Goal: Task Accomplishment & Management: Use online tool/utility

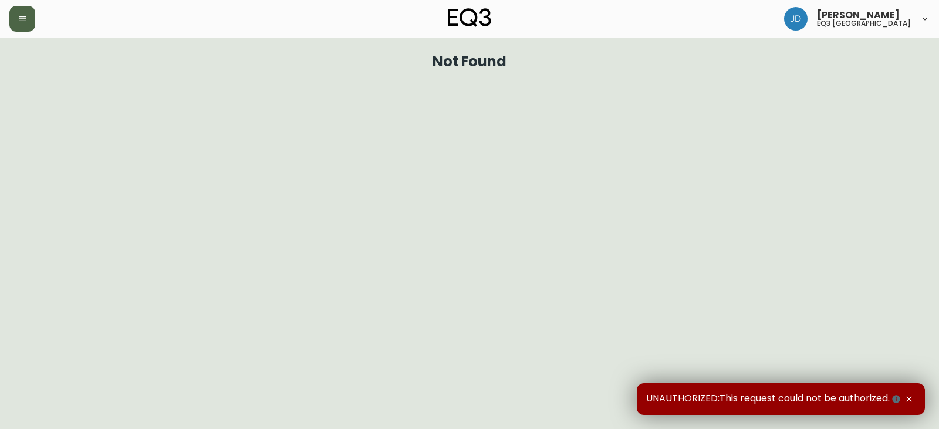
click at [24, 22] on icon "button" at bounding box center [22, 18] width 9 height 9
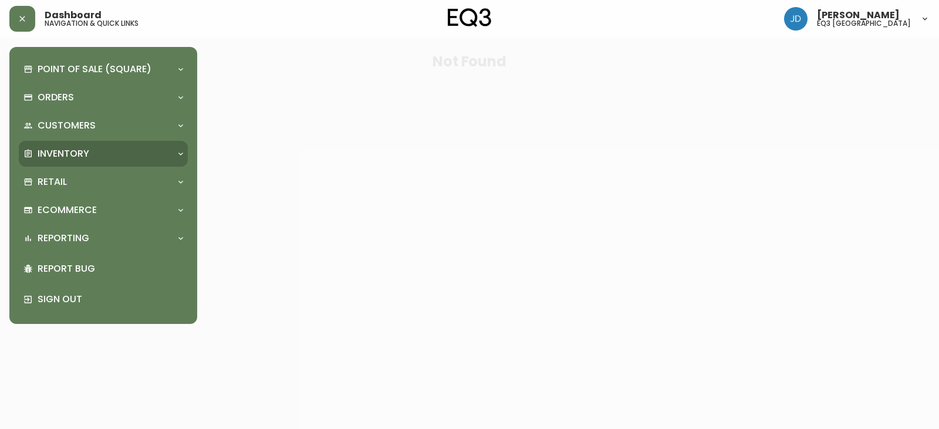
click at [62, 153] on p "Inventory" at bounding box center [64, 153] width 52 height 13
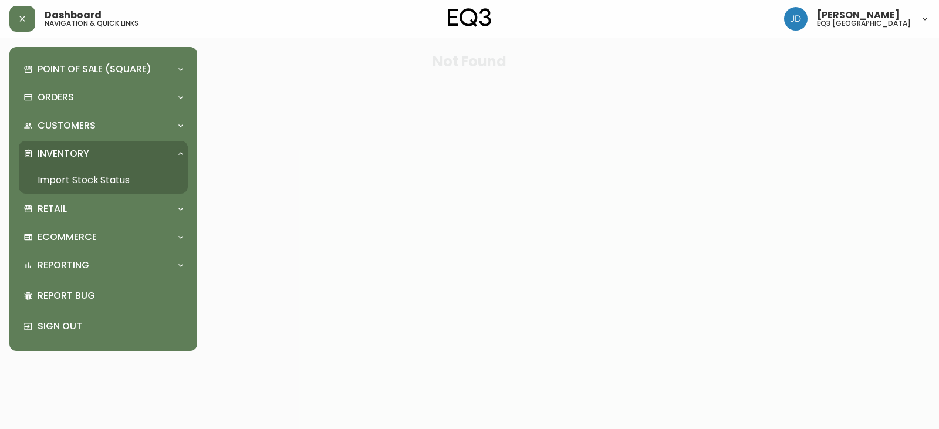
click at [81, 171] on link "Import Stock Status" at bounding box center [103, 180] width 169 height 27
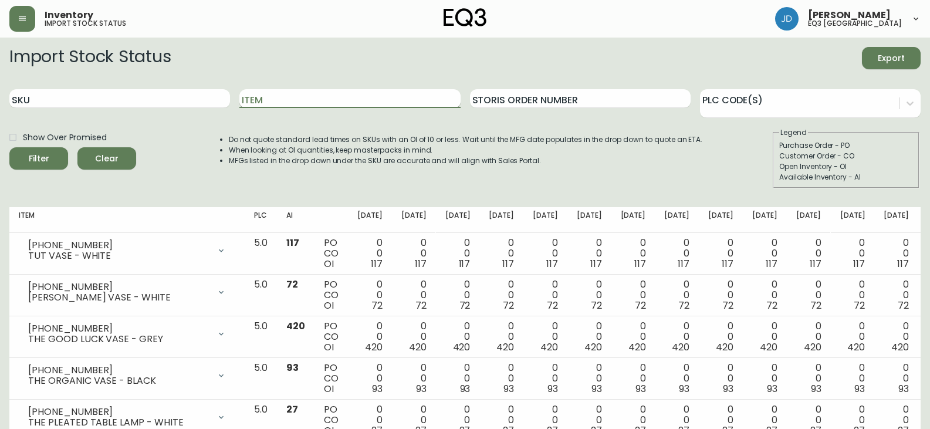
click at [269, 100] on input "Item" at bounding box center [349, 98] width 221 height 19
type input "[PERSON_NAME]"
click at [9, 147] on button "Filter" at bounding box center [38, 158] width 59 height 22
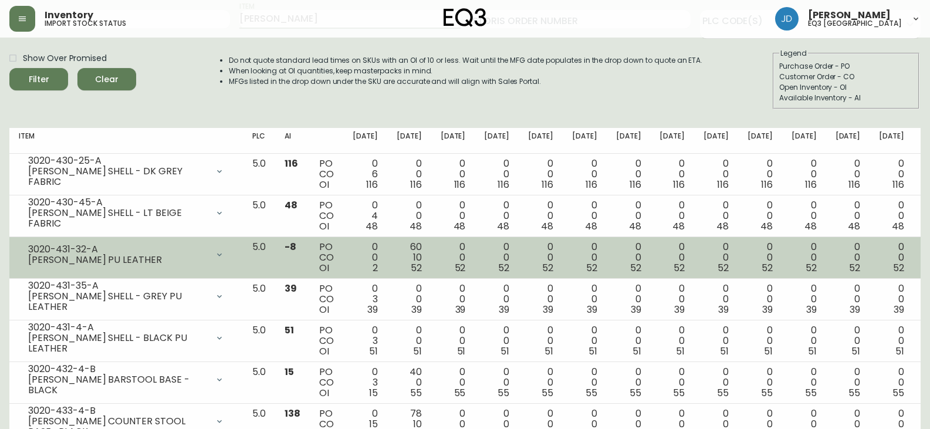
scroll to position [59, 0]
